Goal: Information Seeking & Learning: Learn about a topic

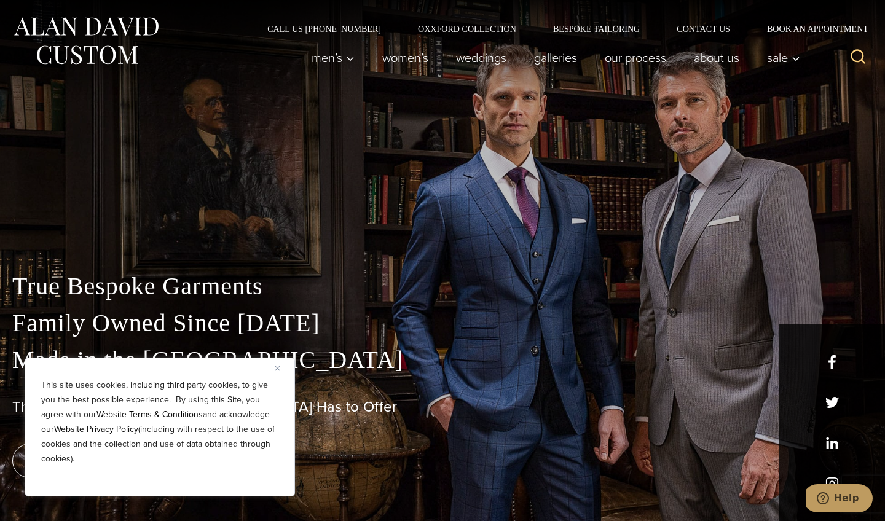
click at [278, 367] on img "Close" at bounding box center [278, 369] width 6 height 6
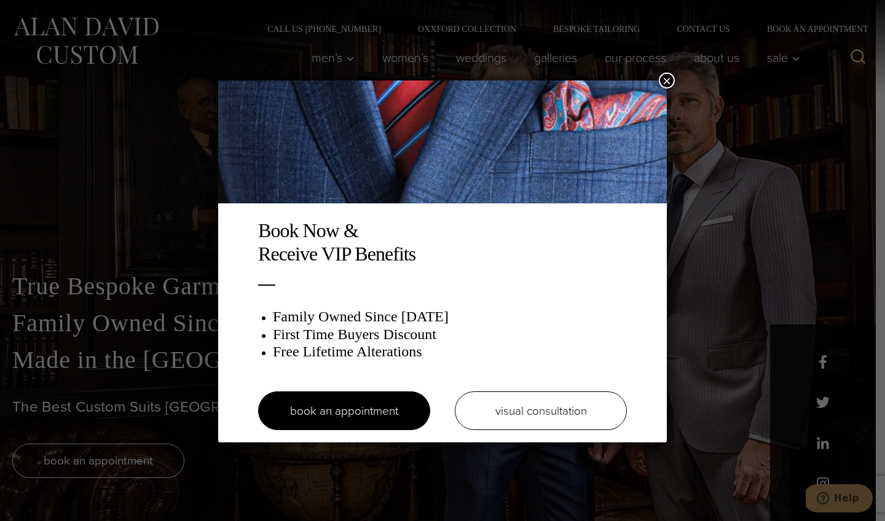
click at [671, 80] on button "×" at bounding box center [667, 80] width 16 height 16
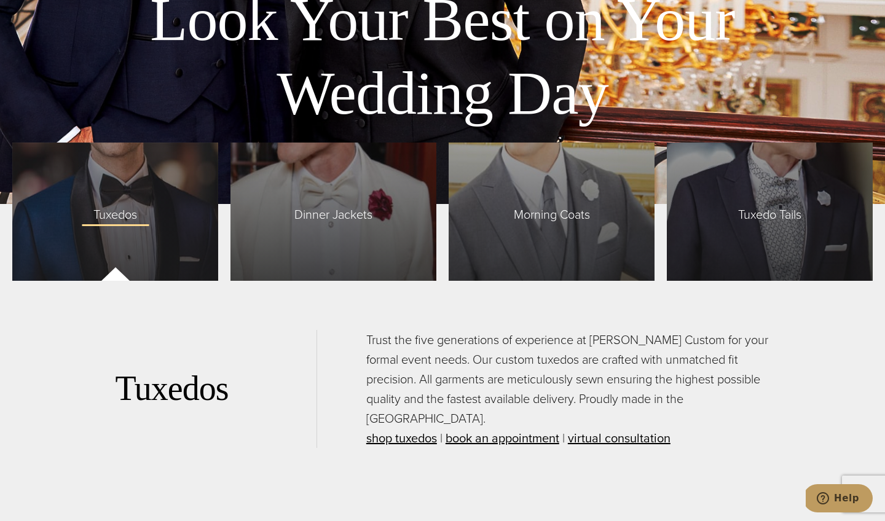
scroll to position [3009, 0]
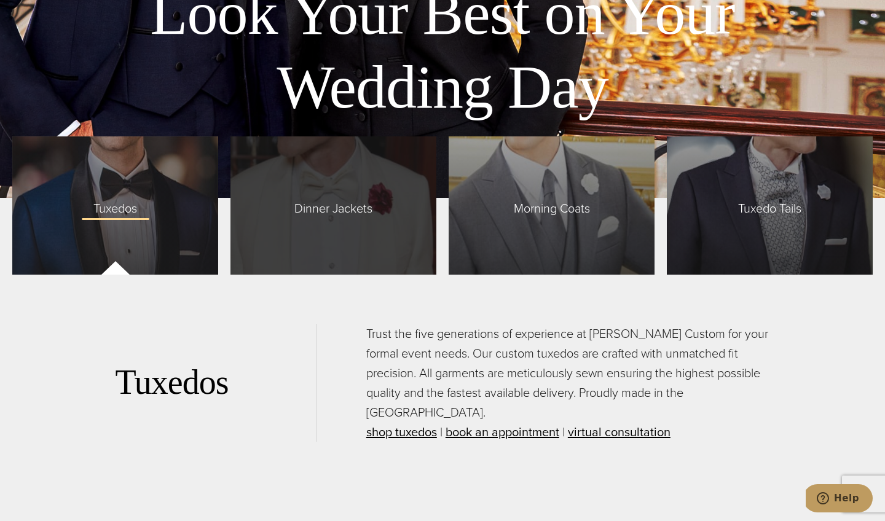
click at [339, 223] on div "Dinner Jackets" at bounding box center [333, 205] width 206 height 138
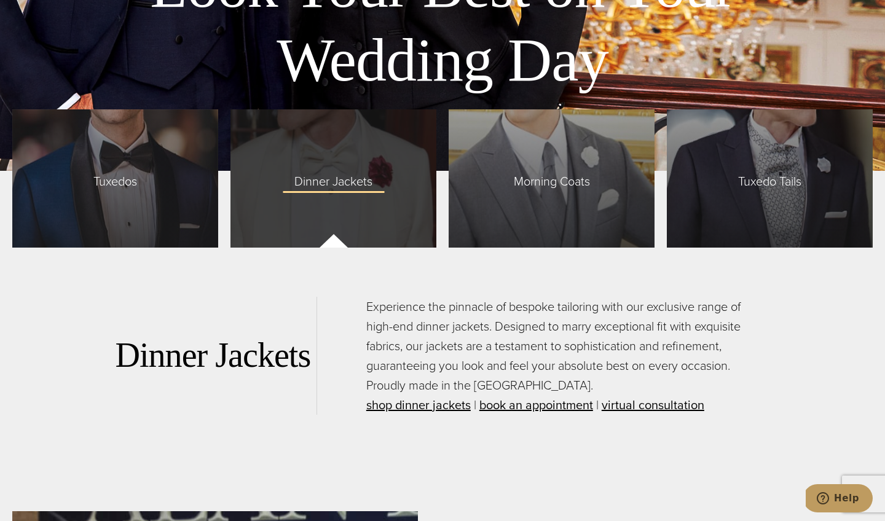
scroll to position [3056, 0]
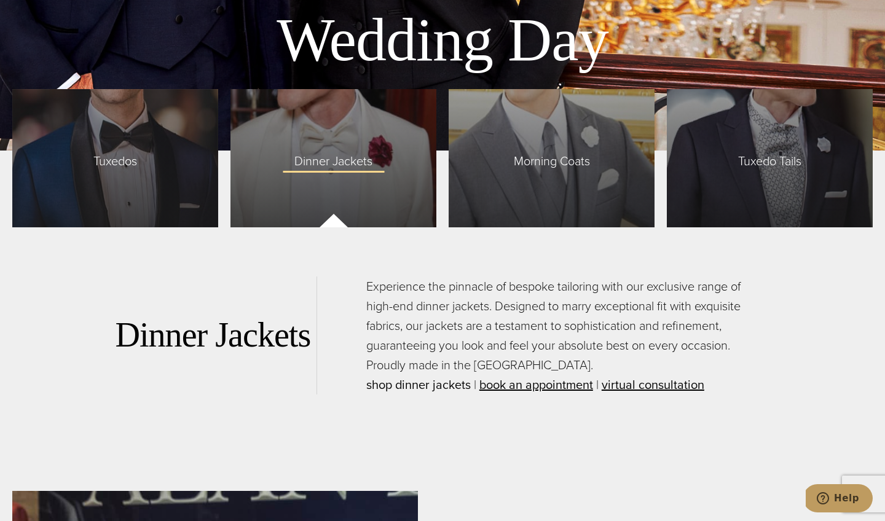
click at [434, 381] on link "shop dinner jackets" at bounding box center [418, 384] width 104 height 18
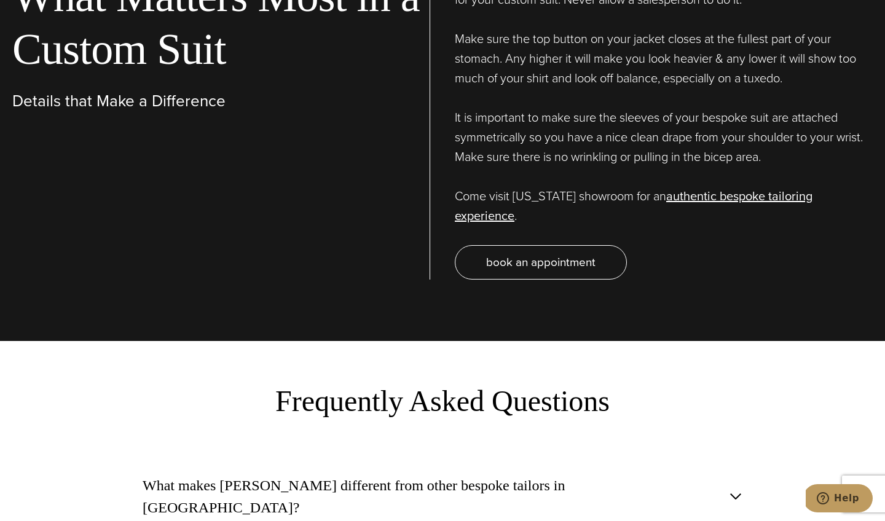
scroll to position [4479, 0]
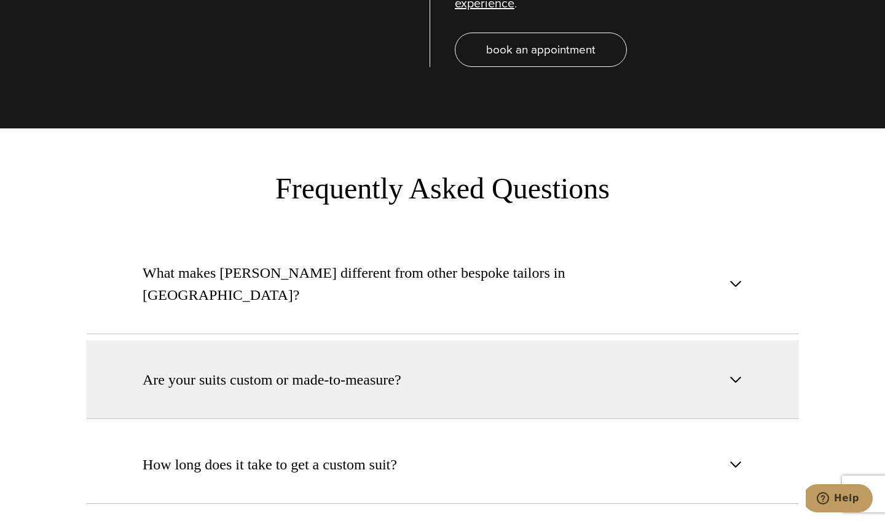
click at [614, 340] on button "Are your suits custom or made-to-measure?" at bounding box center [442, 379] width 713 height 79
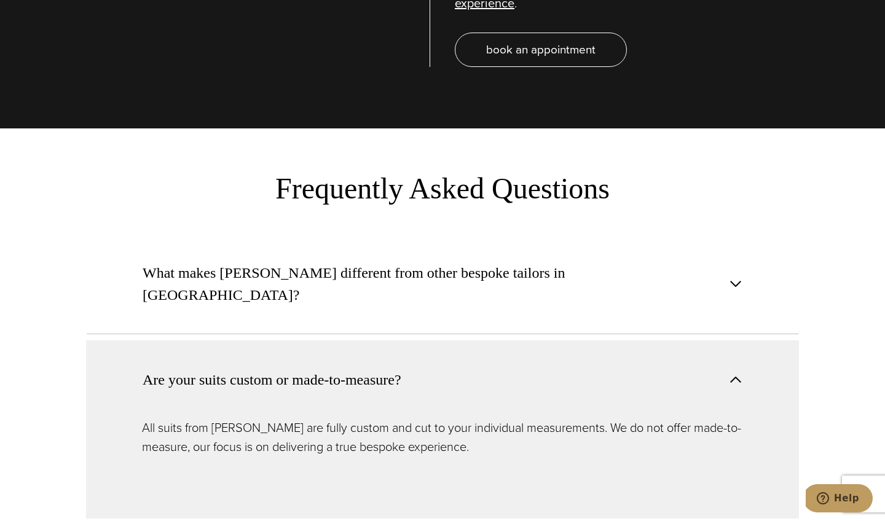
click at [614, 340] on button "Are your suits custom or made-to-measure?" at bounding box center [442, 379] width 713 height 78
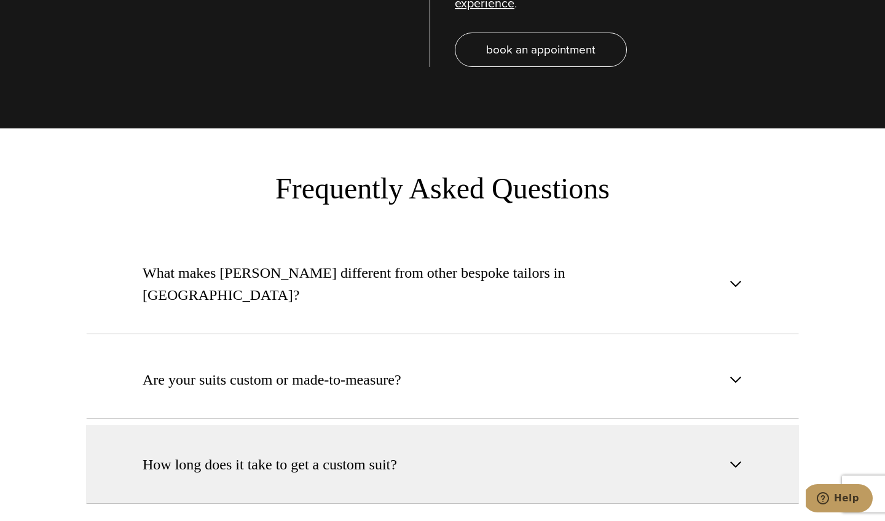
click at [628, 425] on button "How long does it take to get a custom suit?" at bounding box center [442, 464] width 713 height 79
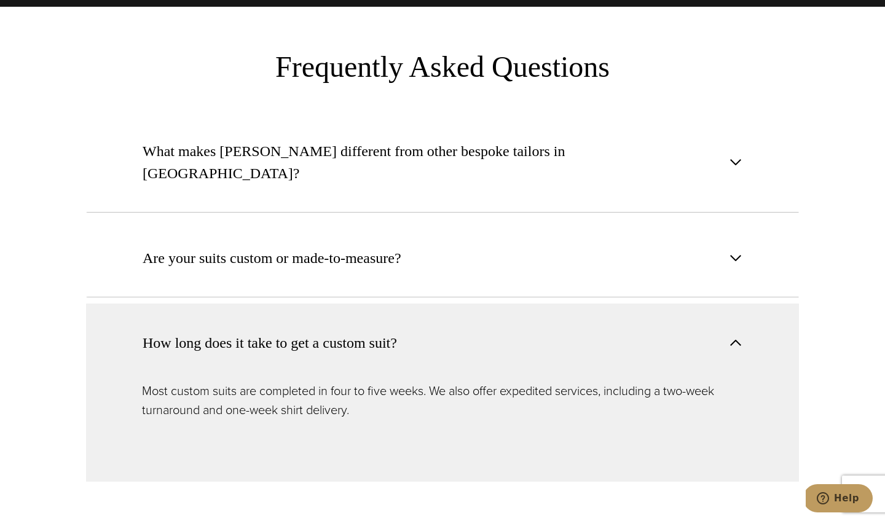
scroll to position [4731, 0]
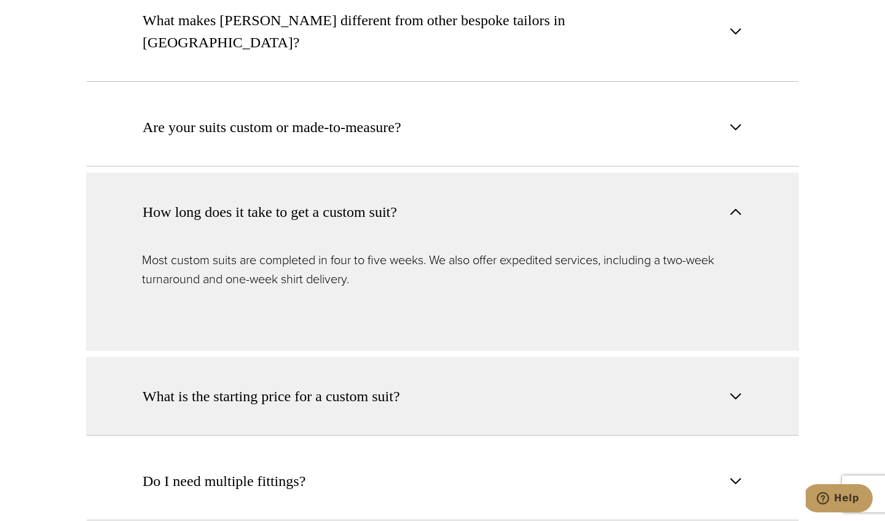
click at [603, 357] on button "What is the starting price for a custom suit?" at bounding box center [442, 396] width 713 height 79
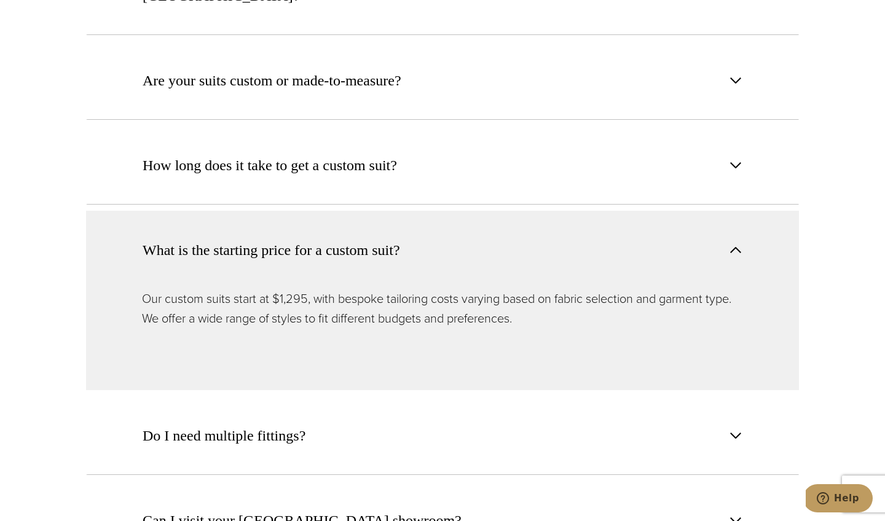
scroll to position [4786, 0]
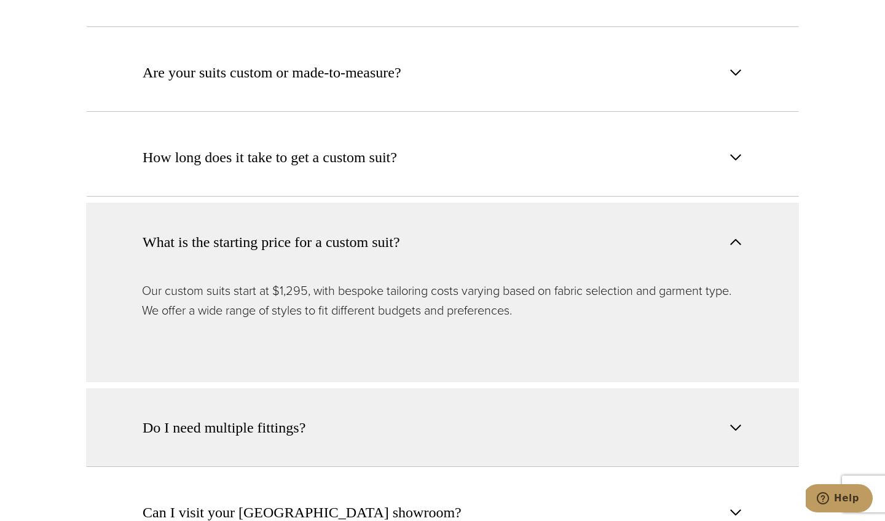
click at [584, 388] on button "Do I need multiple fittings?" at bounding box center [442, 427] width 713 height 79
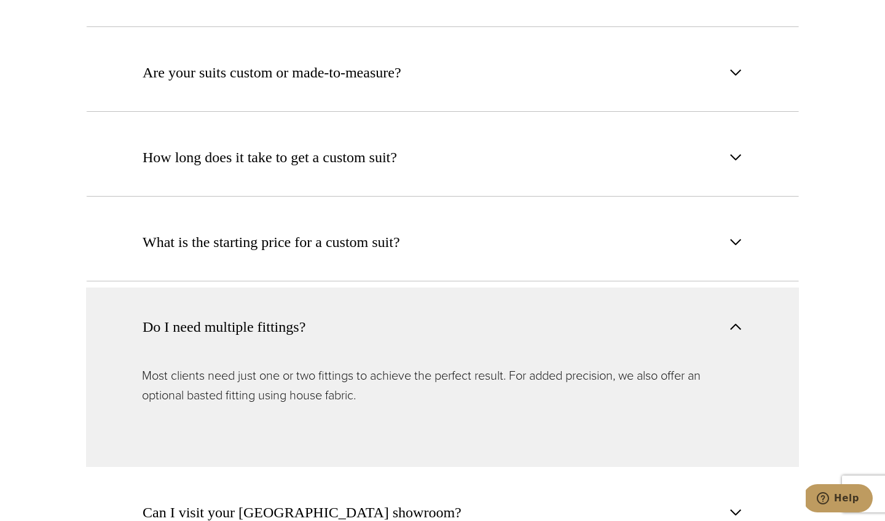
scroll to position [4807, 0]
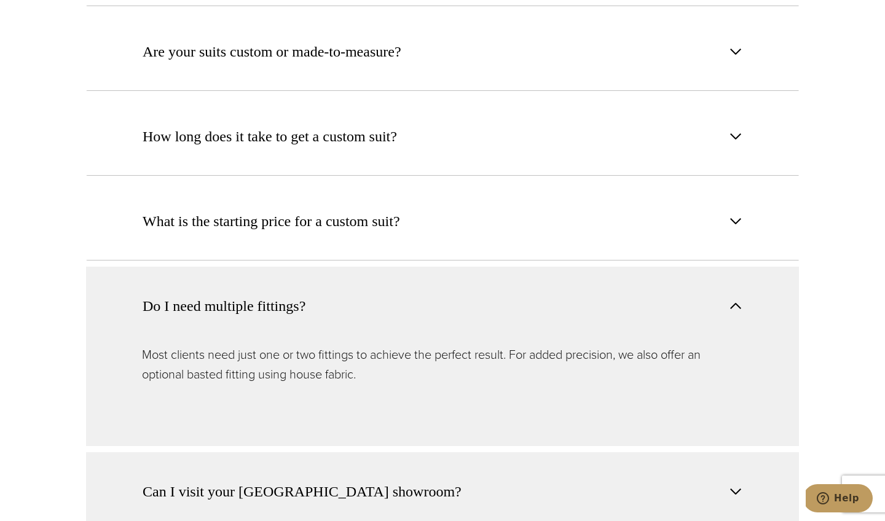
click at [581, 452] on button "Can I visit your NYC showroom?" at bounding box center [442, 491] width 713 height 79
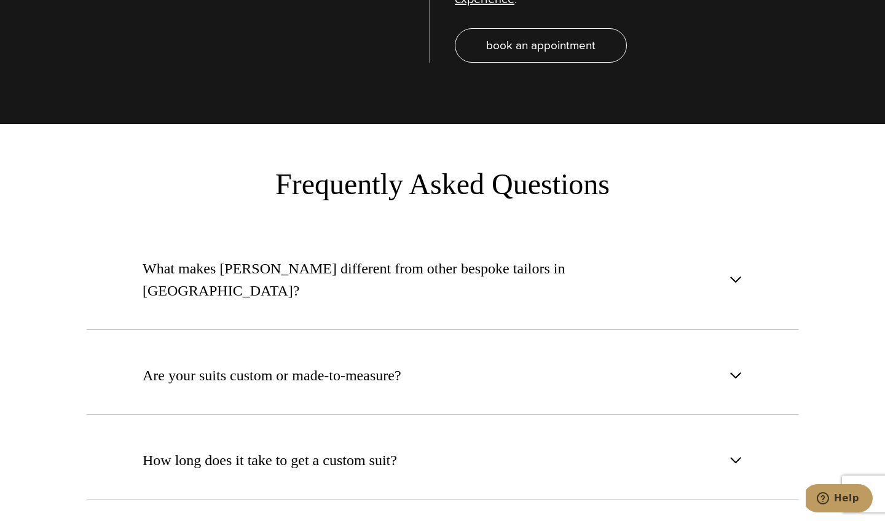
scroll to position [4442, 0]
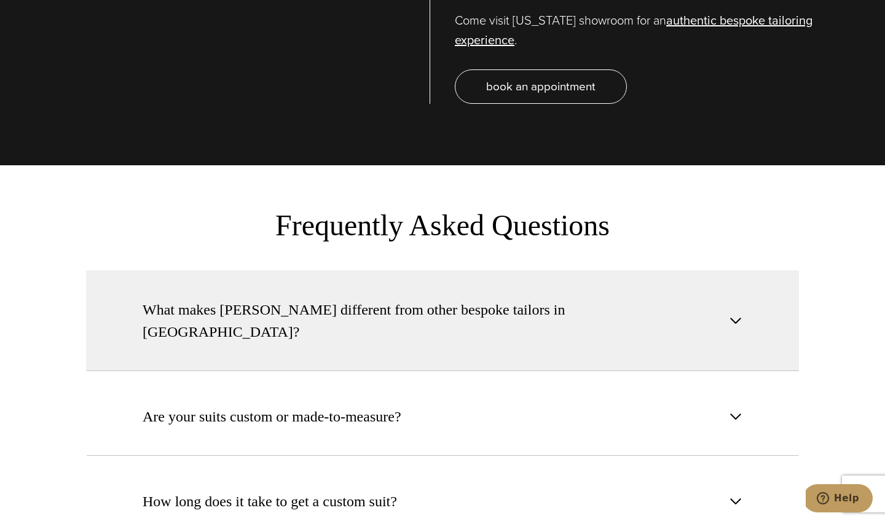
click at [509, 281] on button "What makes Alan David different from other bespoke tailors in NYC?" at bounding box center [442, 320] width 713 height 101
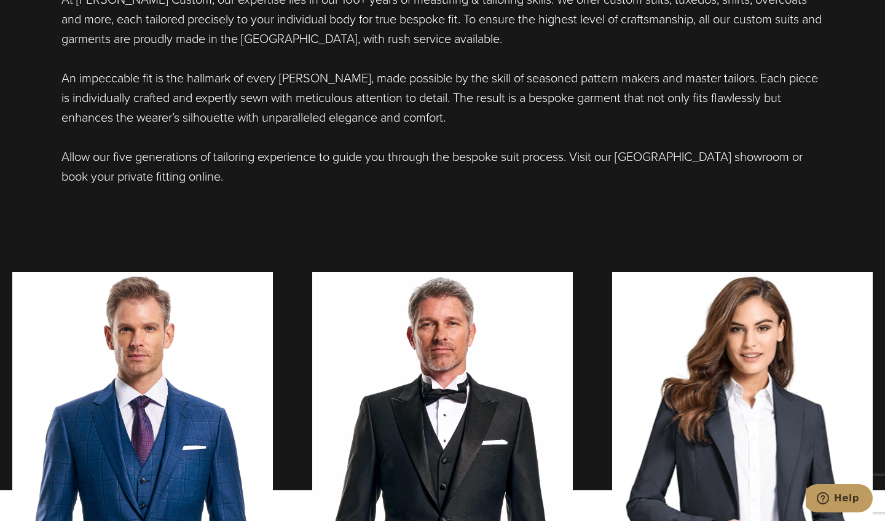
scroll to position [1034, 0]
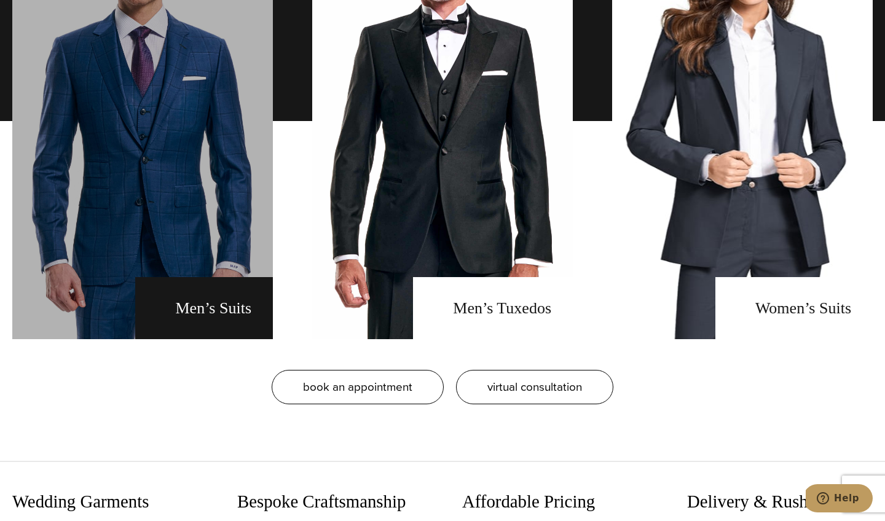
click at [190, 170] on link "men's suits" at bounding box center [142, 121] width 260 height 436
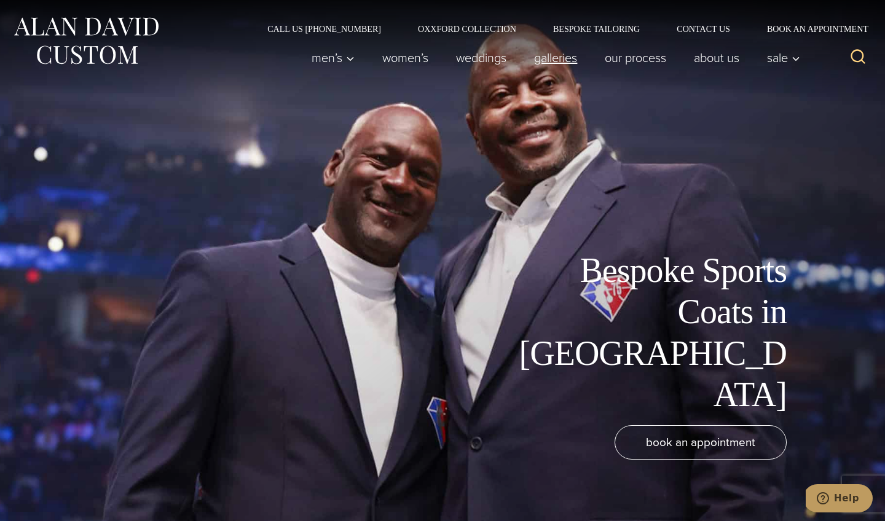
click at [560, 60] on link "Galleries" at bounding box center [555, 57] width 71 height 25
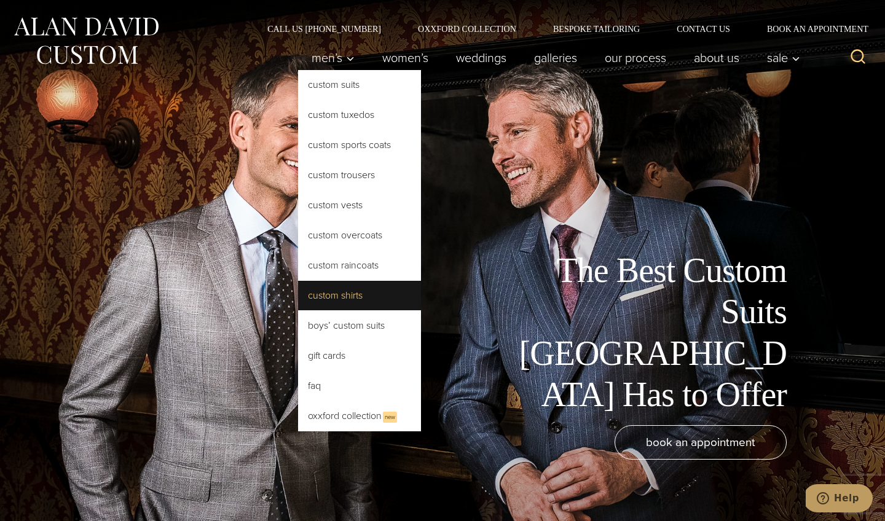
click at [342, 296] on link "Custom Shirts" at bounding box center [359, 295] width 123 height 29
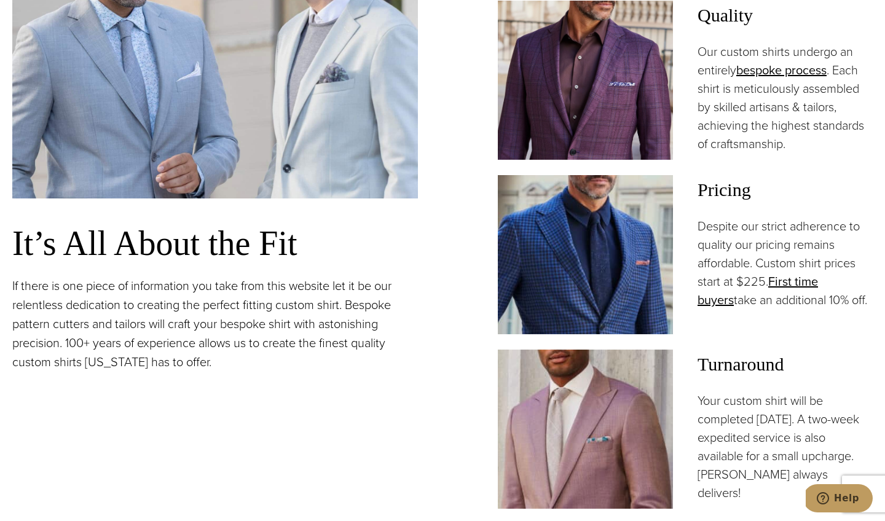
scroll to position [986, 0]
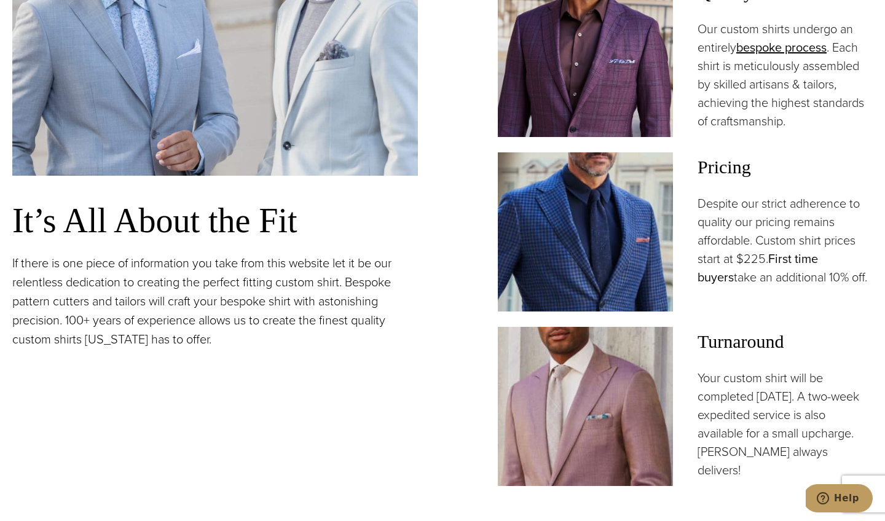
click at [787, 261] on link "First time buyers" at bounding box center [757, 267] width 120 height 37
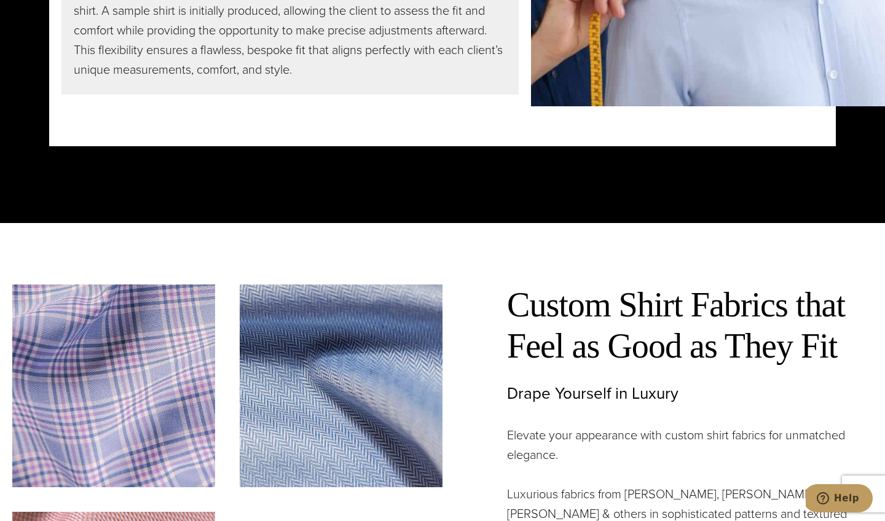
scroll to position [3074, 0]
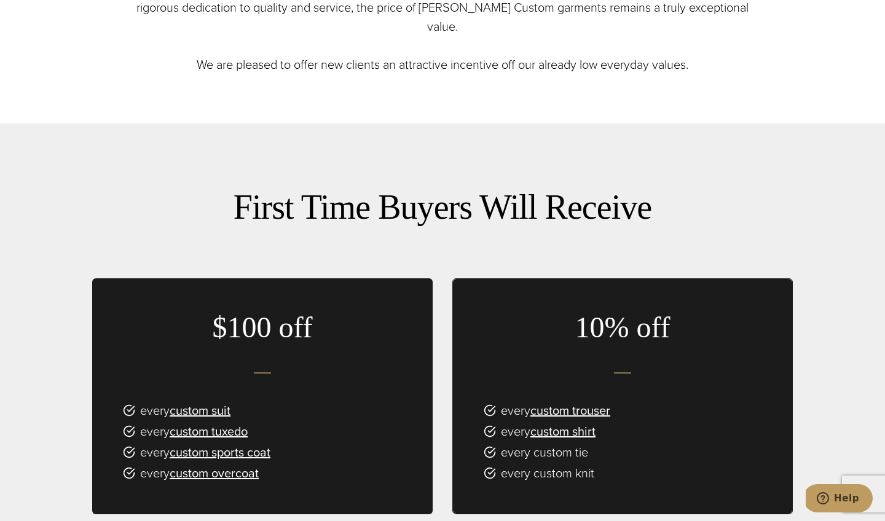
scroll to position [332, 0]
